Goal: Information Seeking & Learning: Find specific fact

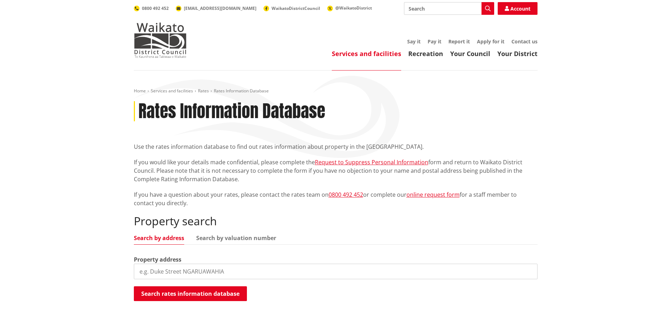
click at [182, 267] on input "search" at bounding box center [336, 272] width 404 height 16
type input "[STREET_ADDRESS][PERSON_NAME]"
click at [191, 293] on button "Search rates information database" at bounding box center [190, 293] width 113 height 15
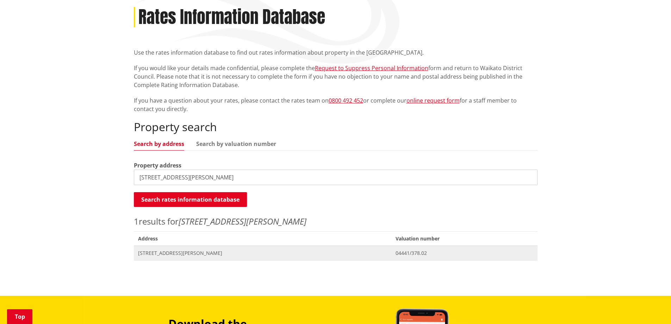
click at [190, 256] on span "[STREET_ADDRESS][PERSON_NAME]" at bounding box center [263, 253] width 250 height 7
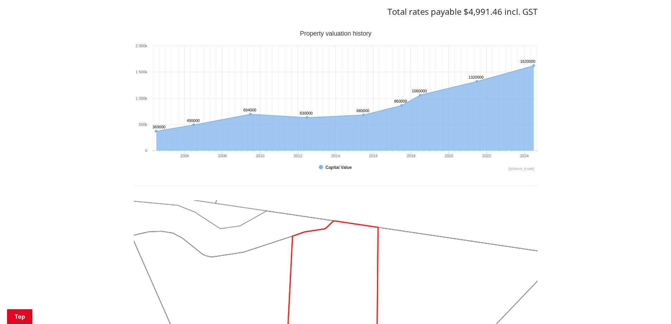
scroll to position [282, 0]
